Goal: Information Seeking & Learning: Learn about a topic

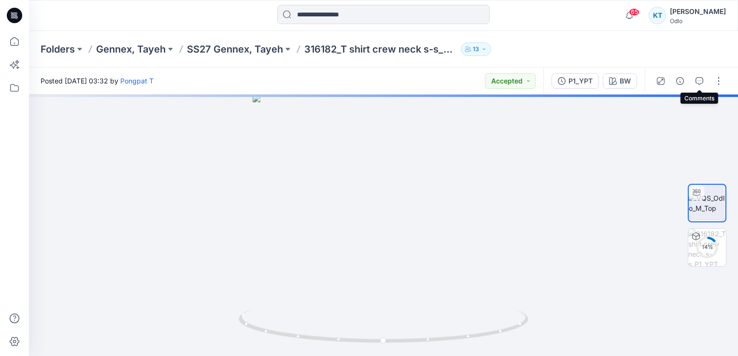
click at [703, 80] on icon "button" at bounding box center [699, 81] width 8 height 8
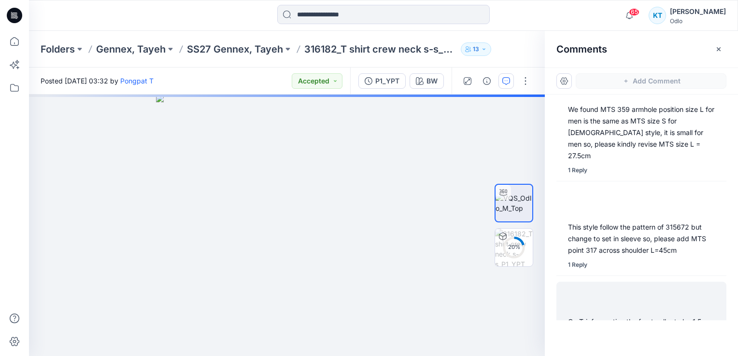
scroll to position [192, 0]
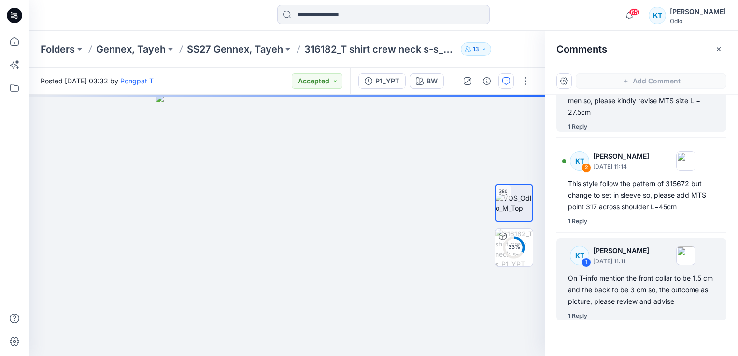
click at [580, 122] on div "1 Reply" at bounding box center [577, 127] width 19 height 10
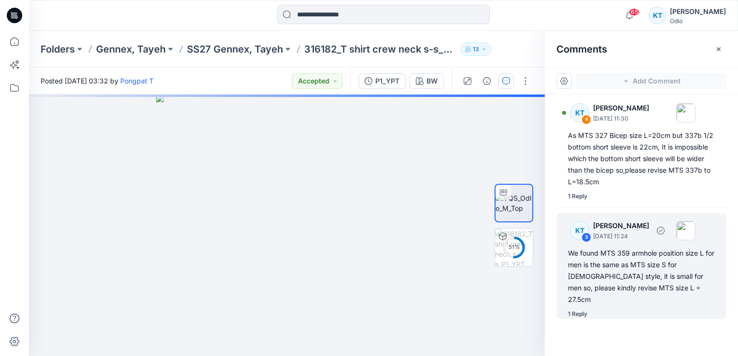
scroll to position [0, 0]
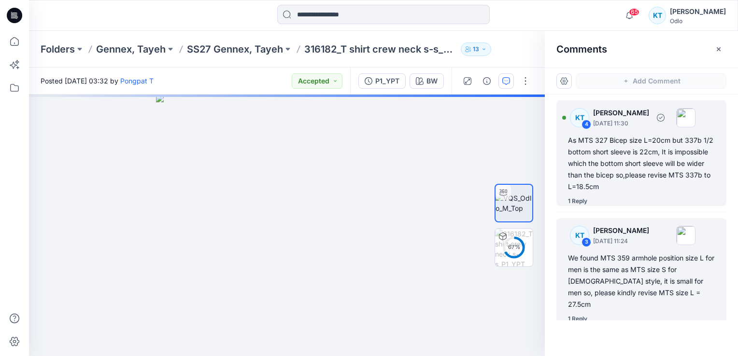
click at [579, 202] on div "1 Reply" at bounding box center [577, 201] width 19 height 10
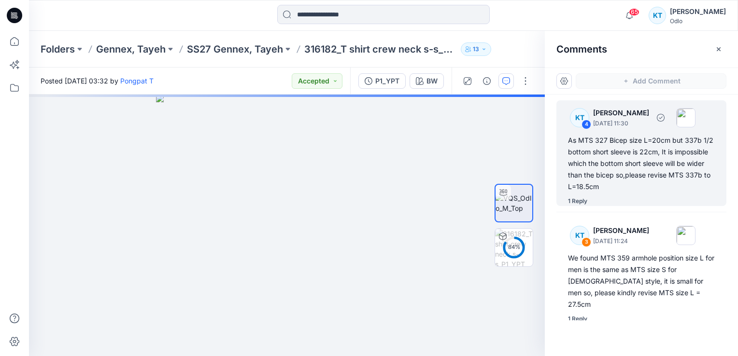
click at [575, 204] on div "1 Reply" at bounding box center [577, 201] width 19 height 10
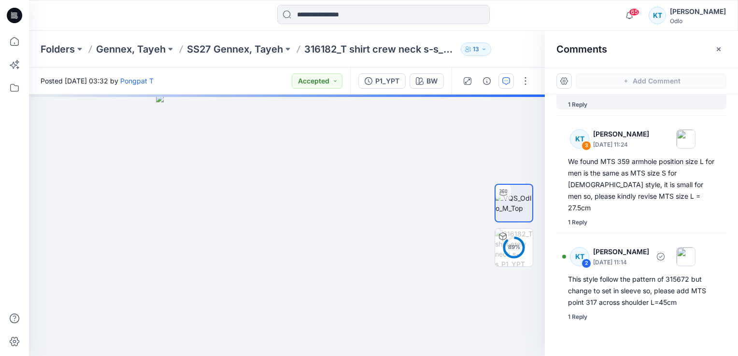
scroll to position [197, 0]
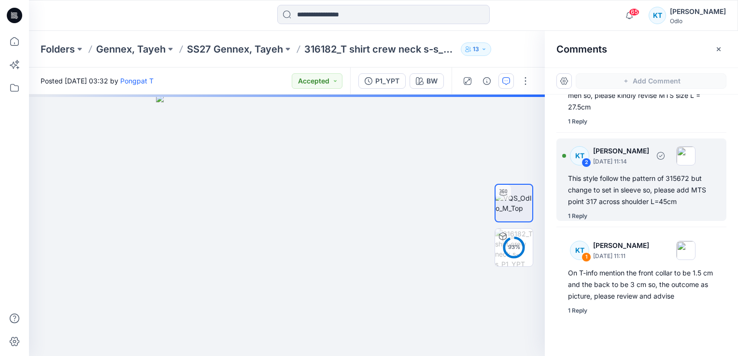
click at [584, 211] on div "1 Reply" at bounding box center [577, 216] width 19 height 10
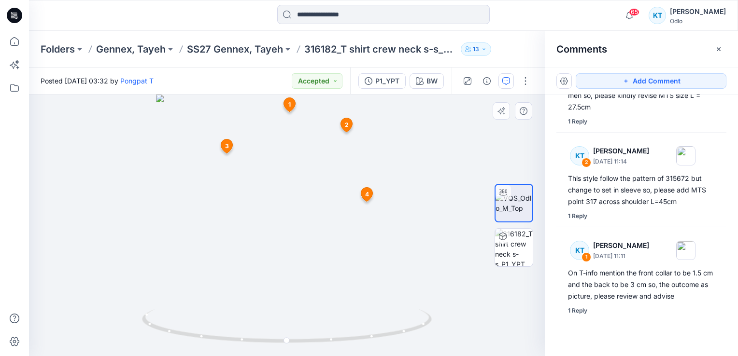
click at [444, 139] on div at bounding box center [287, 226] width 516 height 262
click at [88, 181] on div at bounding box center [287, 226] width 516 height 262
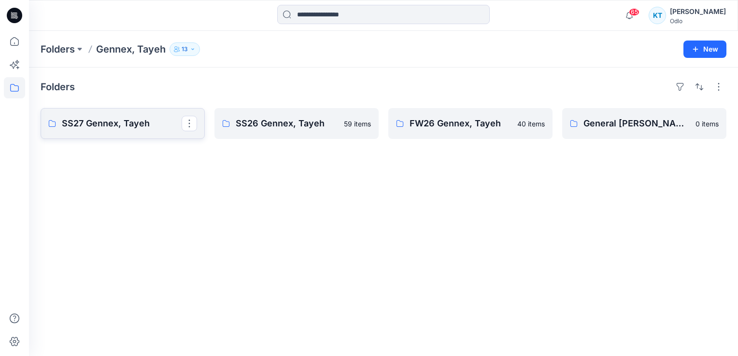
click at [141, 121] on p "SS27 Gennex, Tayeh" at bounding box center [122, 124] width 120 height 14
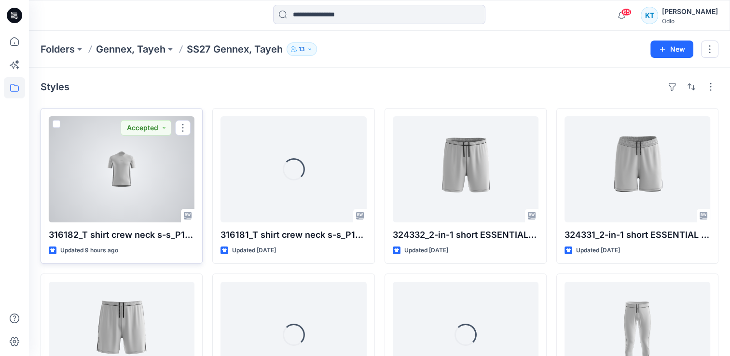
click at [111, 183] on div at bounding box center [122, 169] width 146 height 106
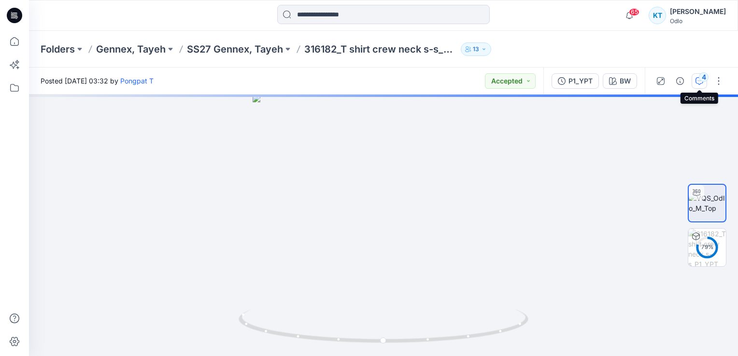
click at [699, 78] on button "4" at bounding box center [698, 80] width 15 height 15
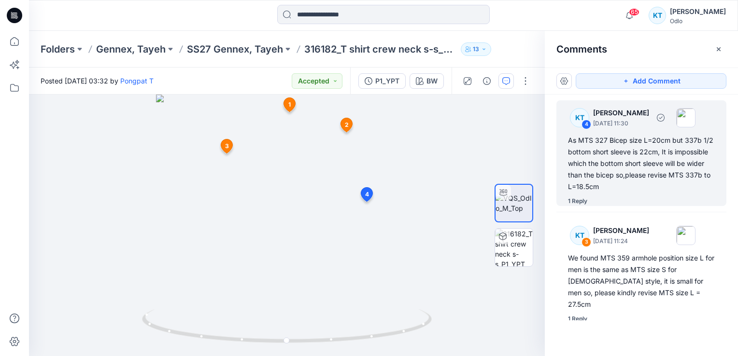
click at [578, 204] on div "1 Reply" at bounding box center [577, 201] width 19 height 10
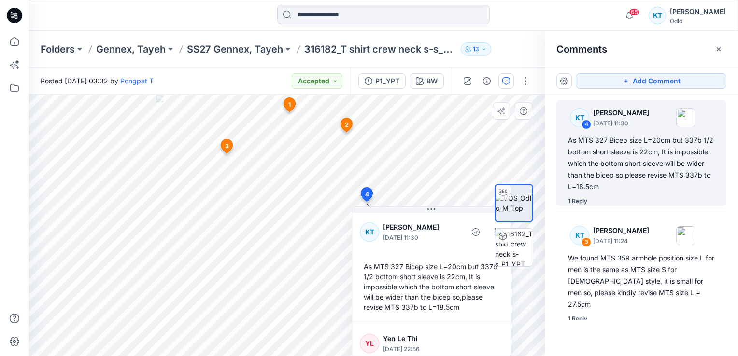
scroll to position [37, 0]
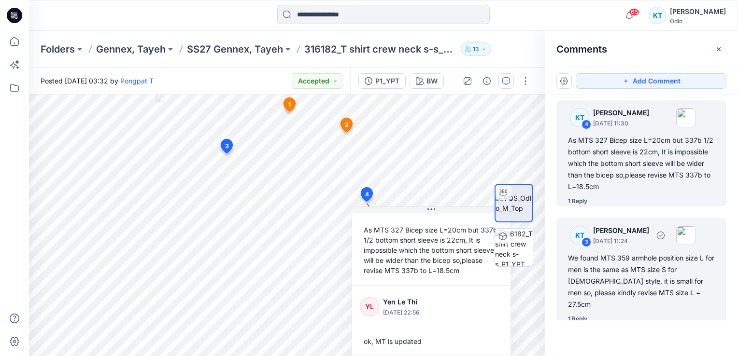
click at [573, 314] on div "1 Reply" at bounding box center [577, 319] width 19 height 10
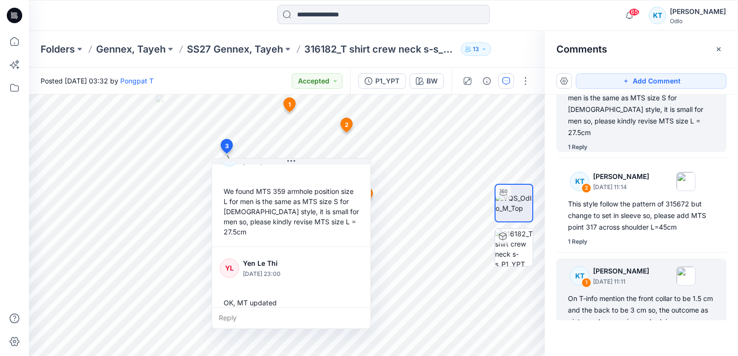
scroll to position [193, 0]
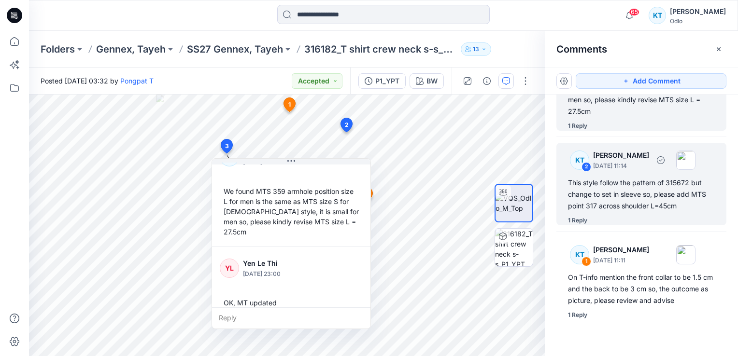
click at [578, 216] on div "1 Reply" at bounding box center [577, 221] width 19 height 10
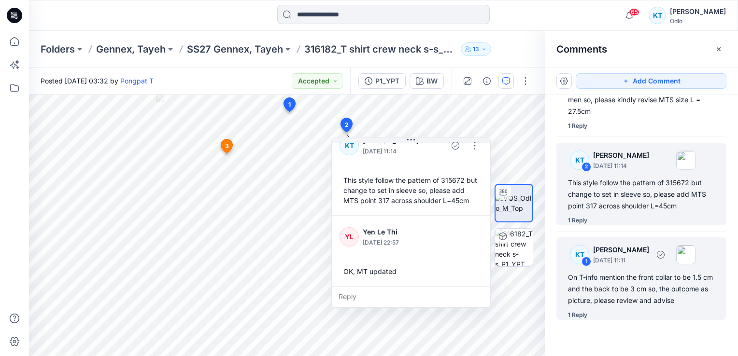
scroll to position [197, 0]
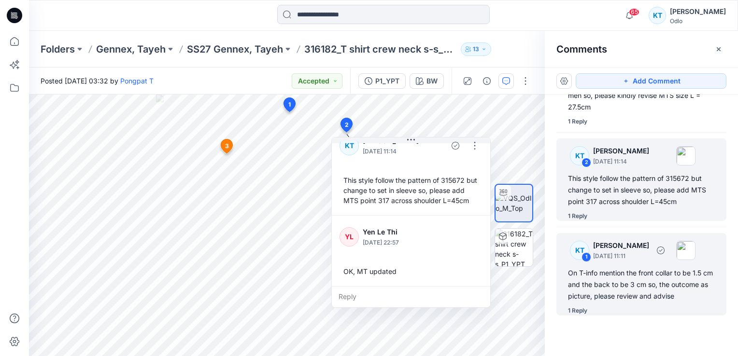
click at [585, 312] on div "1 Reply" at bounding box center [577, 311] width 19 height 10
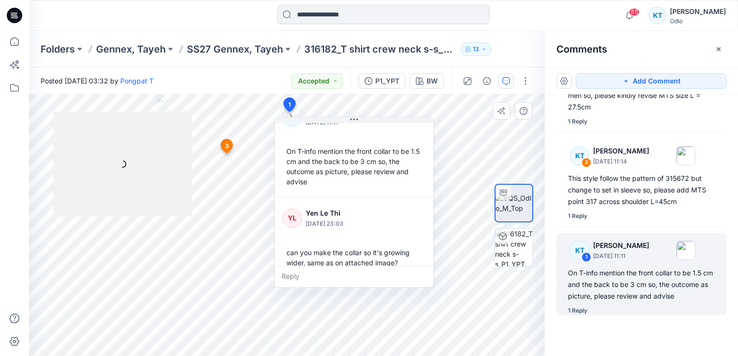
scroll to position [37, 0]
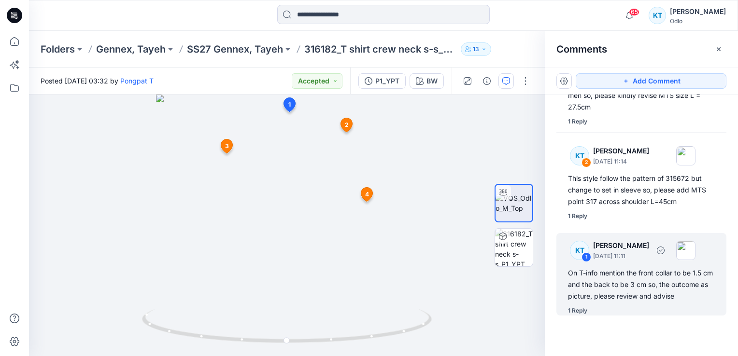
click at [570, 309] on div "1 Reply" at bounding box center [577, 311] width 19 height 10
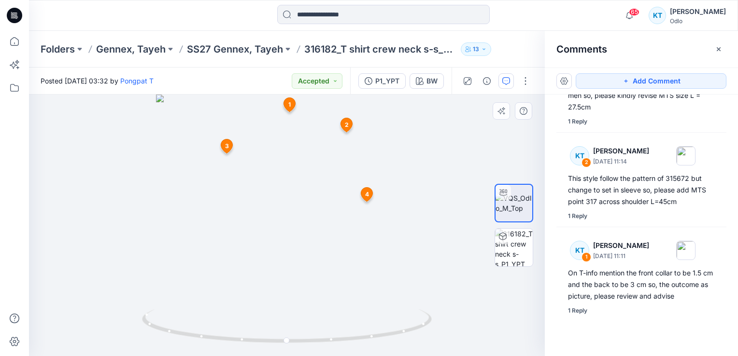
drag, startPoint x: 313, startPoint y: 228, endPoint x: 120, endPoint y: 346, distance: 226.2
click at [121, 346] on div at bounding box center [287, 226] width 516 height 262
click at [126, 323] on div at bounding box center [287, 226] width 516 height 262
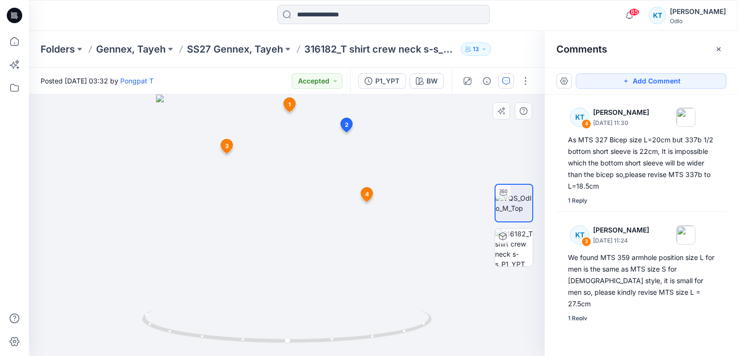
scroll to position [0, 0]
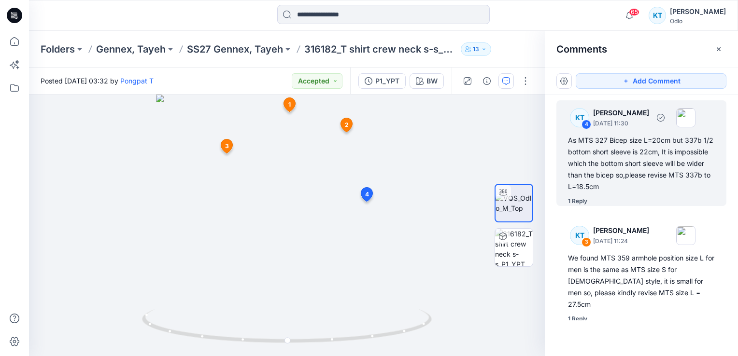
click at [575, 202] on div "1 Reply" at bounding box center [577, 201] width 19 height 10
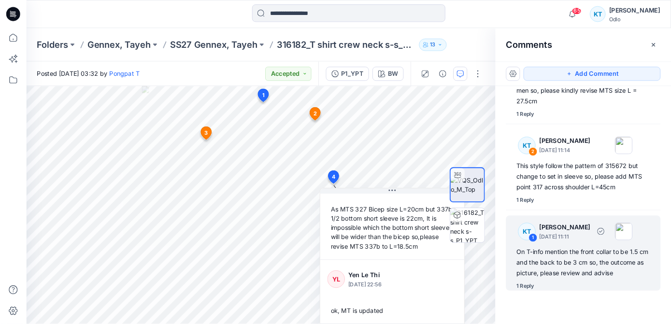
scroll to position [197, 0]
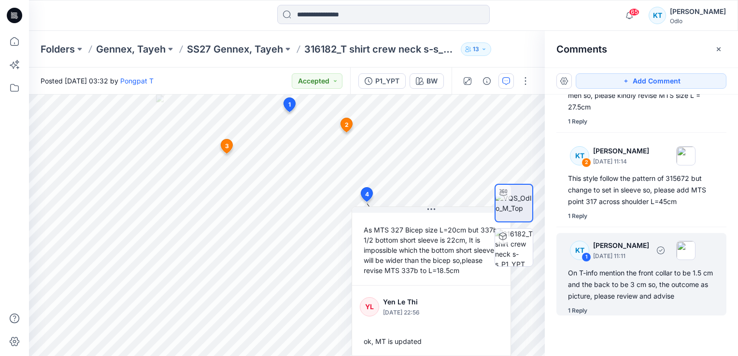
click at [580, 311] on div "1 Reply" at bounding box center [577, 311] width 19 height 10
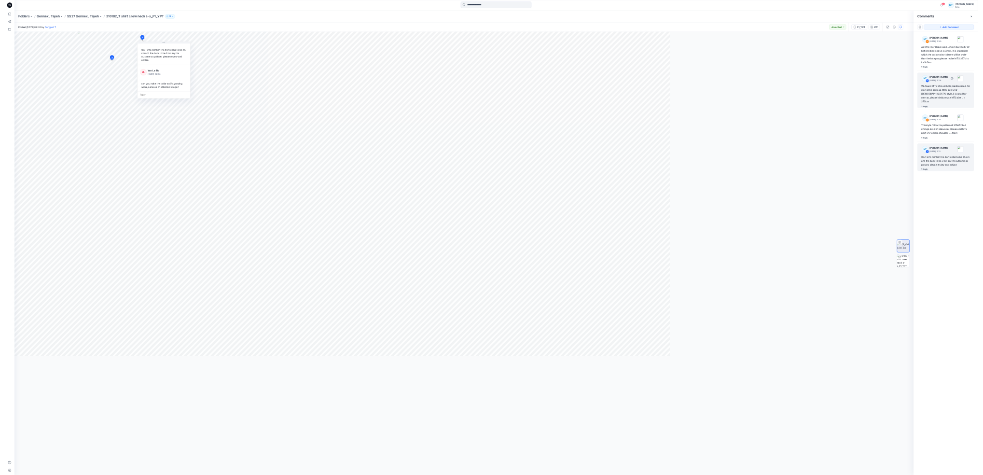
scroll to position [35, 0]
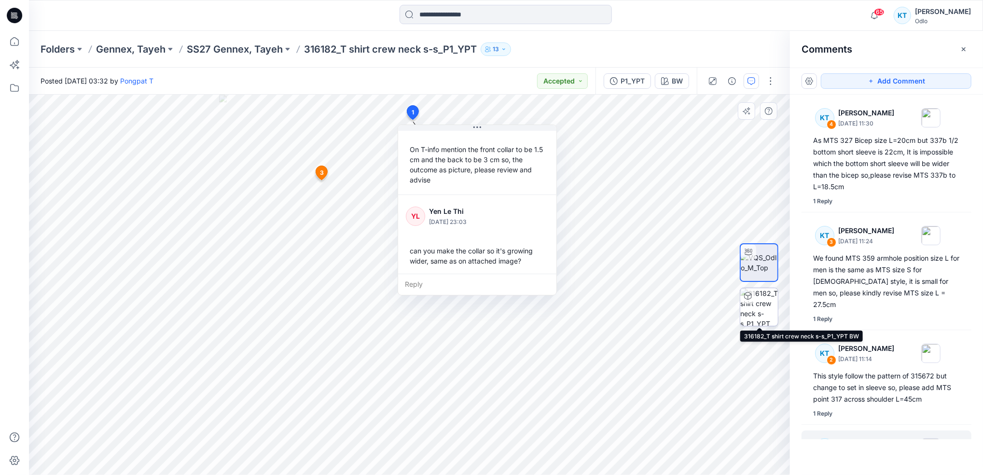
click at [737, 303] on img at bounding box center [760, 307] width 38 height 38
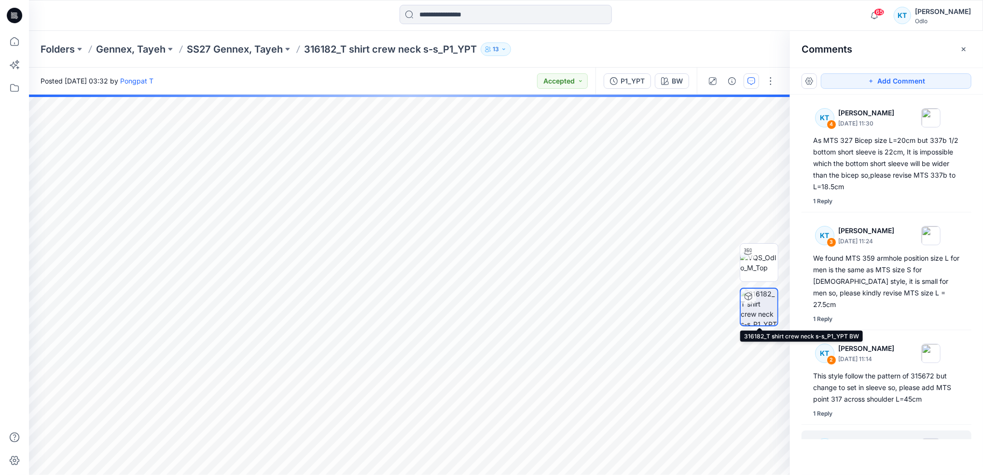
click at [737, 306] on img at bounding box center [759, 307] width 37 height 37
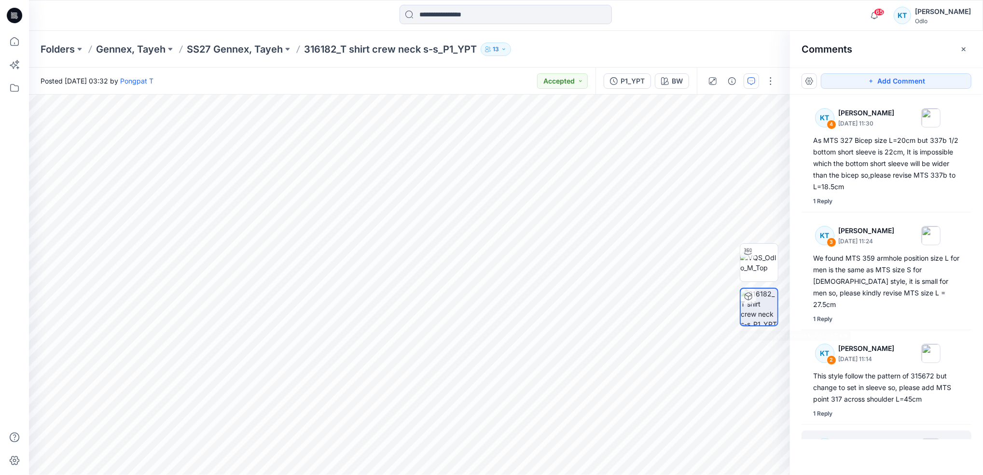
click at [737, 312] on img at bounding box center [759, 307] width 37 height 37
click at [737, 262] on img at bounding box center [760, 262] width 38 height 20
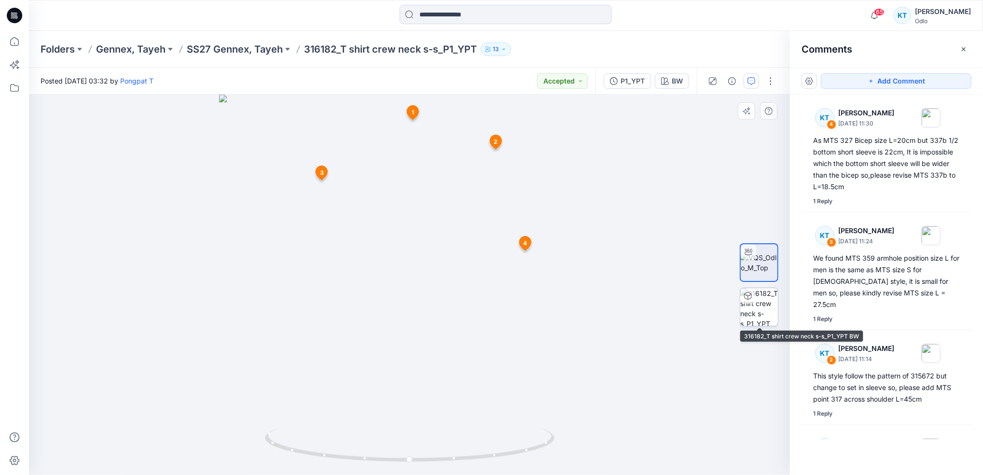
click at [737, 308] on img at bounding box center [760, 307] width 38 height 38
